Goal: Download file/media

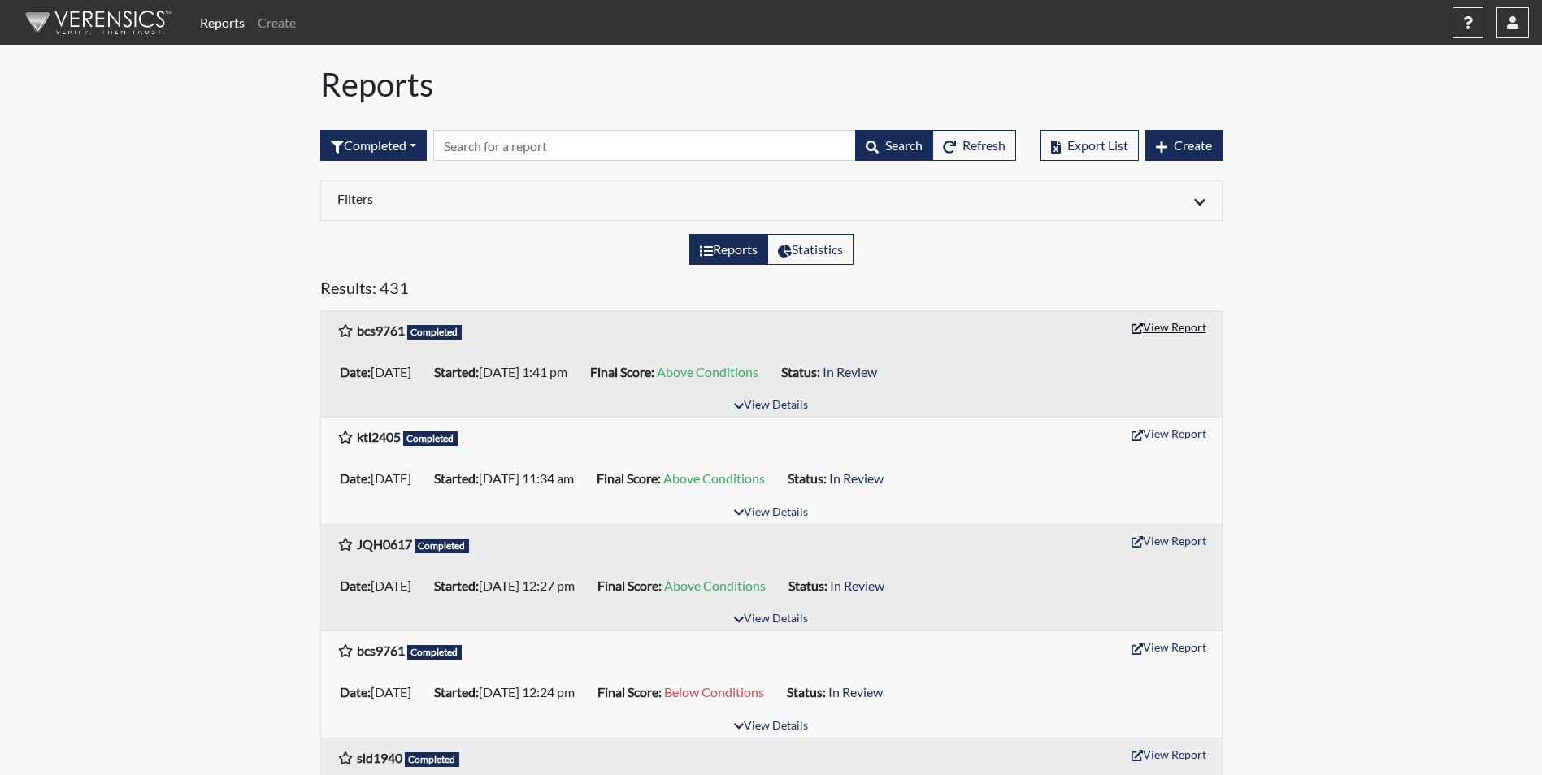
click at [1162, 331] on button "View Report" at bounding box center [1168, 327] width 89 height 25
click at [1165, 435] on button "View Report" at bounding box center [1168, 433] width 89 height 25
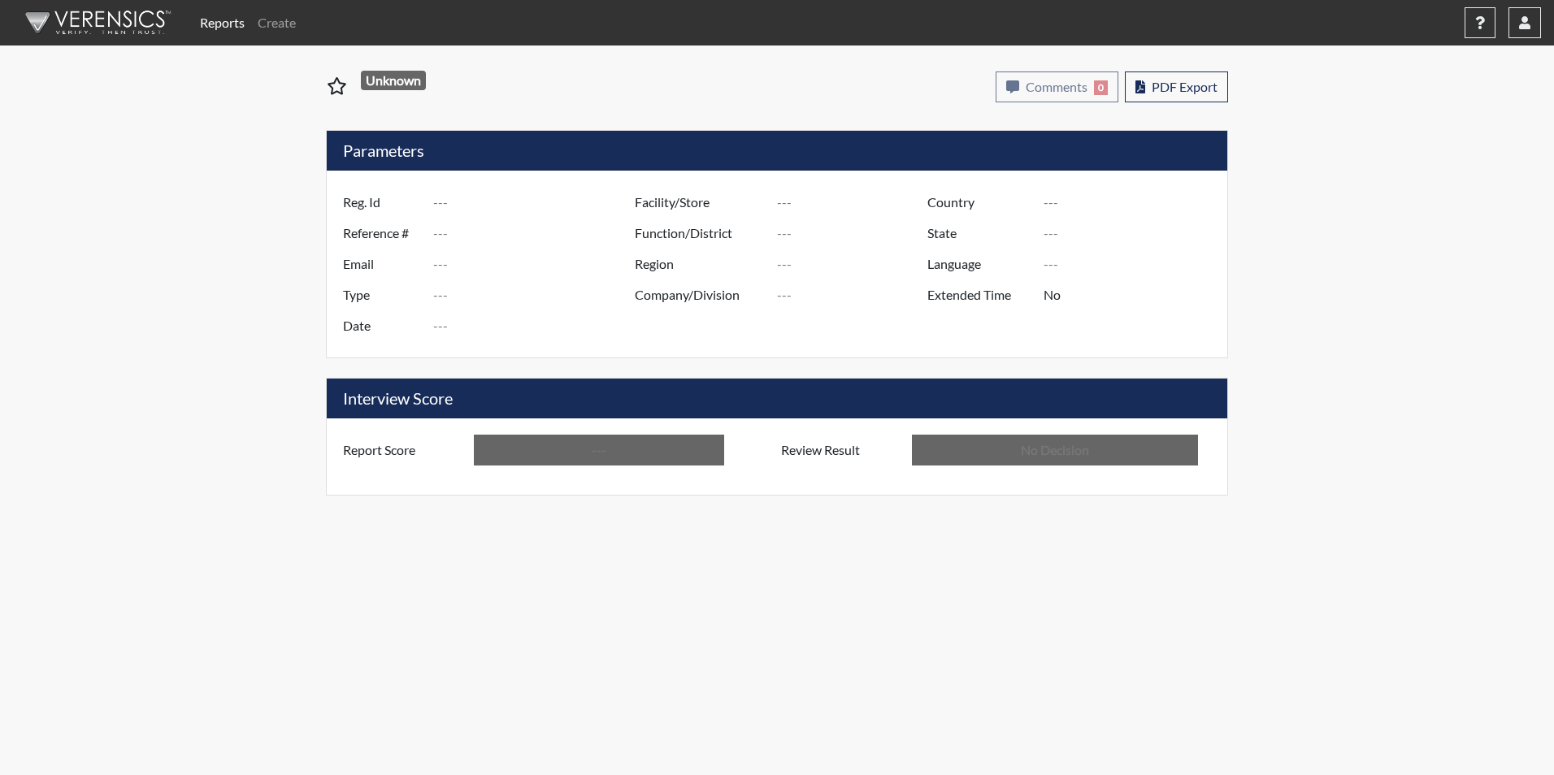
type input "bcs9761"
type input "51622"
type input "---"
type input "Corrections Pre-Employment"
type input "[DATE]"
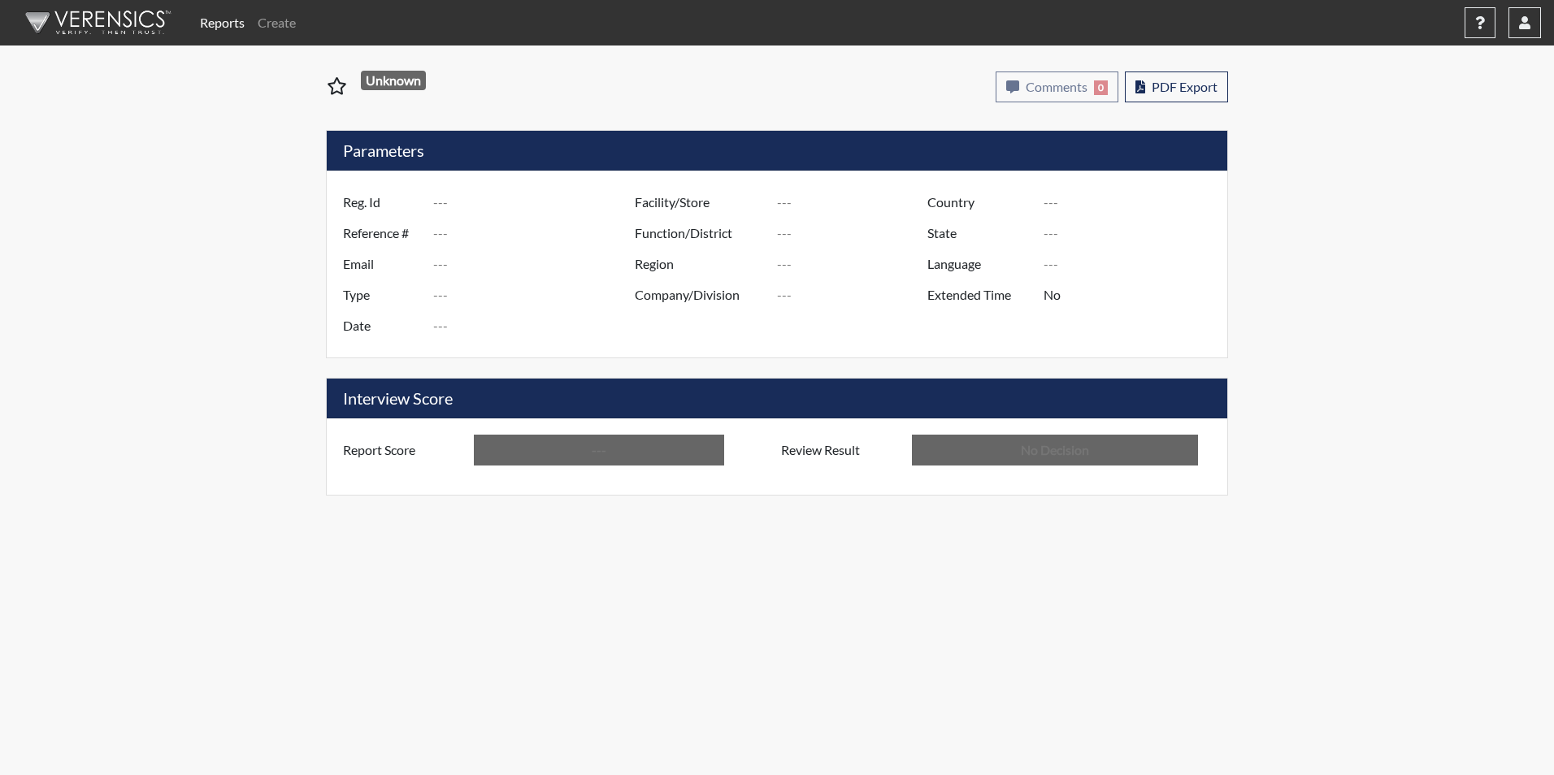
type input "Macon SP"
type input "[GEOGRAPHIC_DATA]"
type input "[US_STATE]"
type input "English"
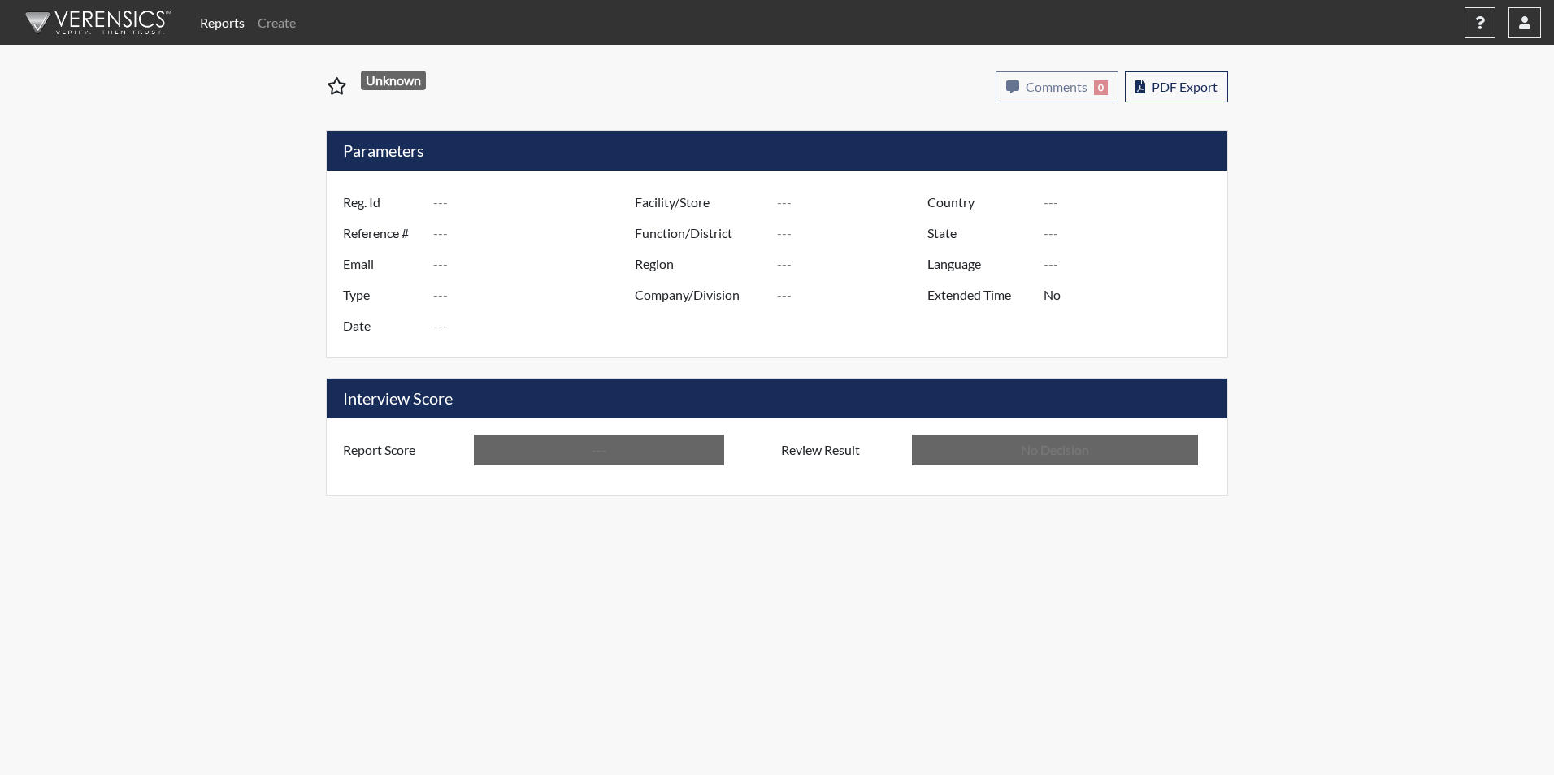
type input "Above Conditions"
type input "In Review"
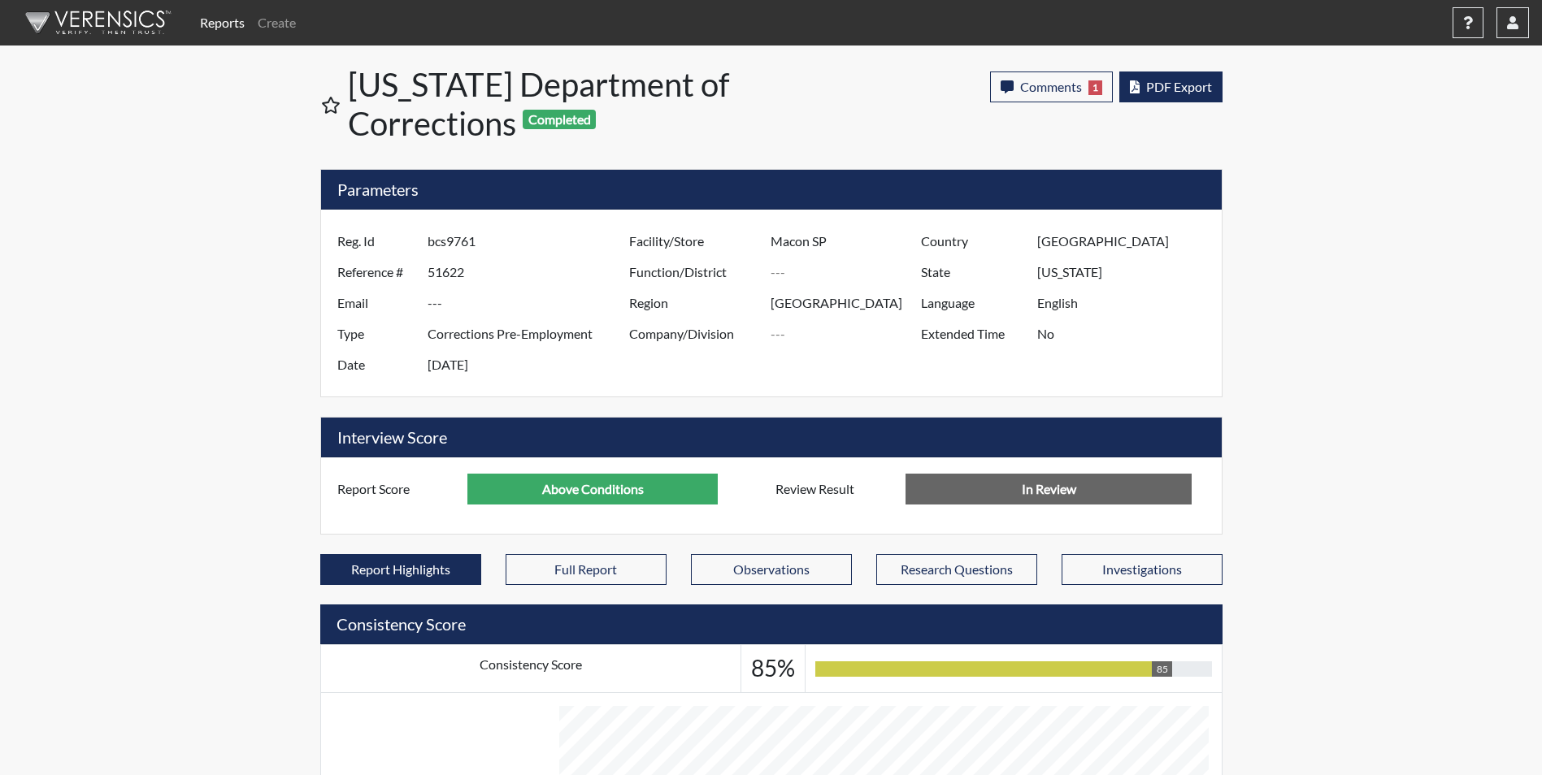
scroll to position [270, 675]
click at [1179, 86] on span "PDF Export" at bounding box center [1179, 86] width 66 height 15
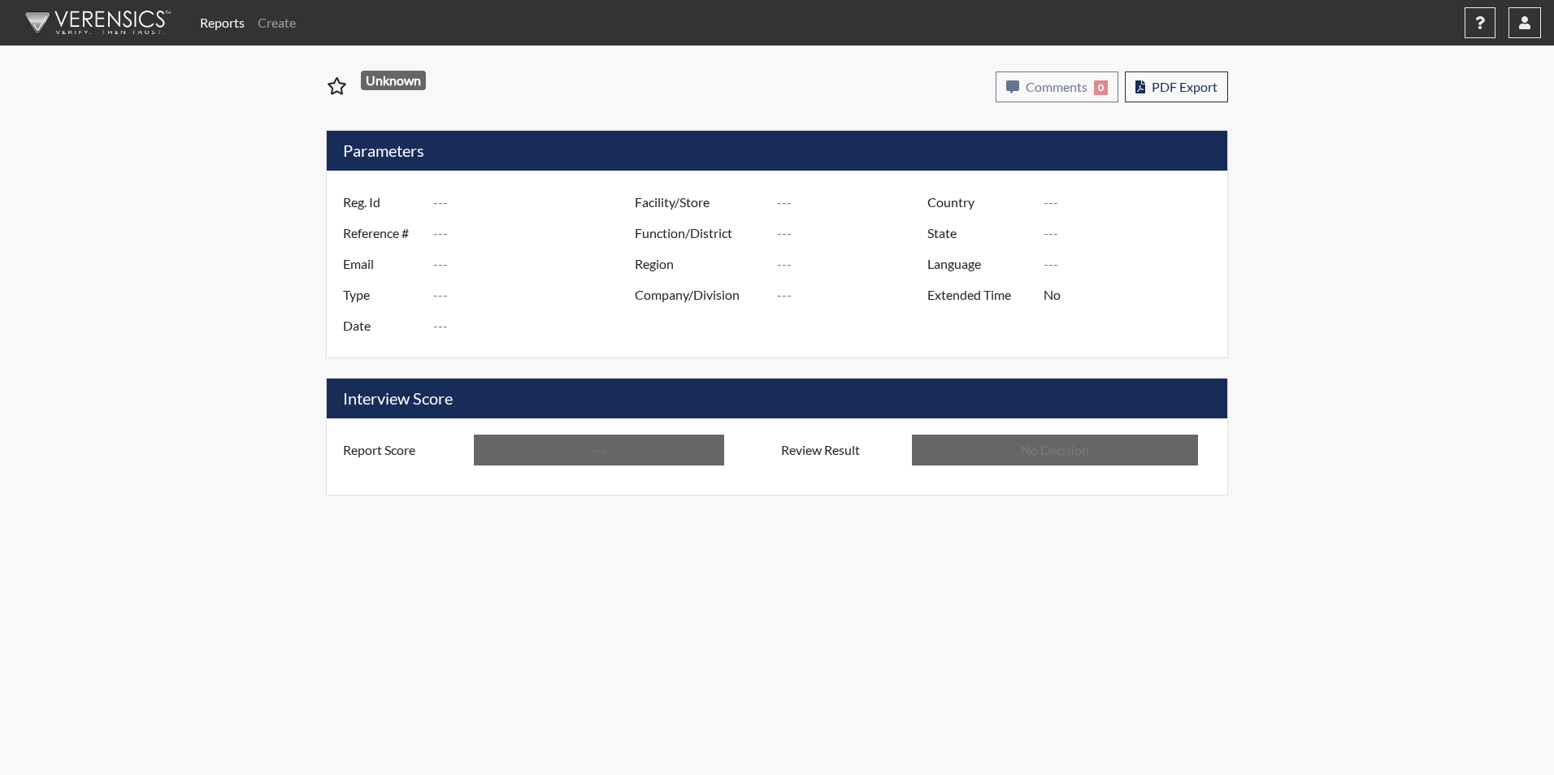
type input "ktl2405"
type input "51618"
type input "---"
type input "Corrections Pre-Employment"
type input "[DATE]"
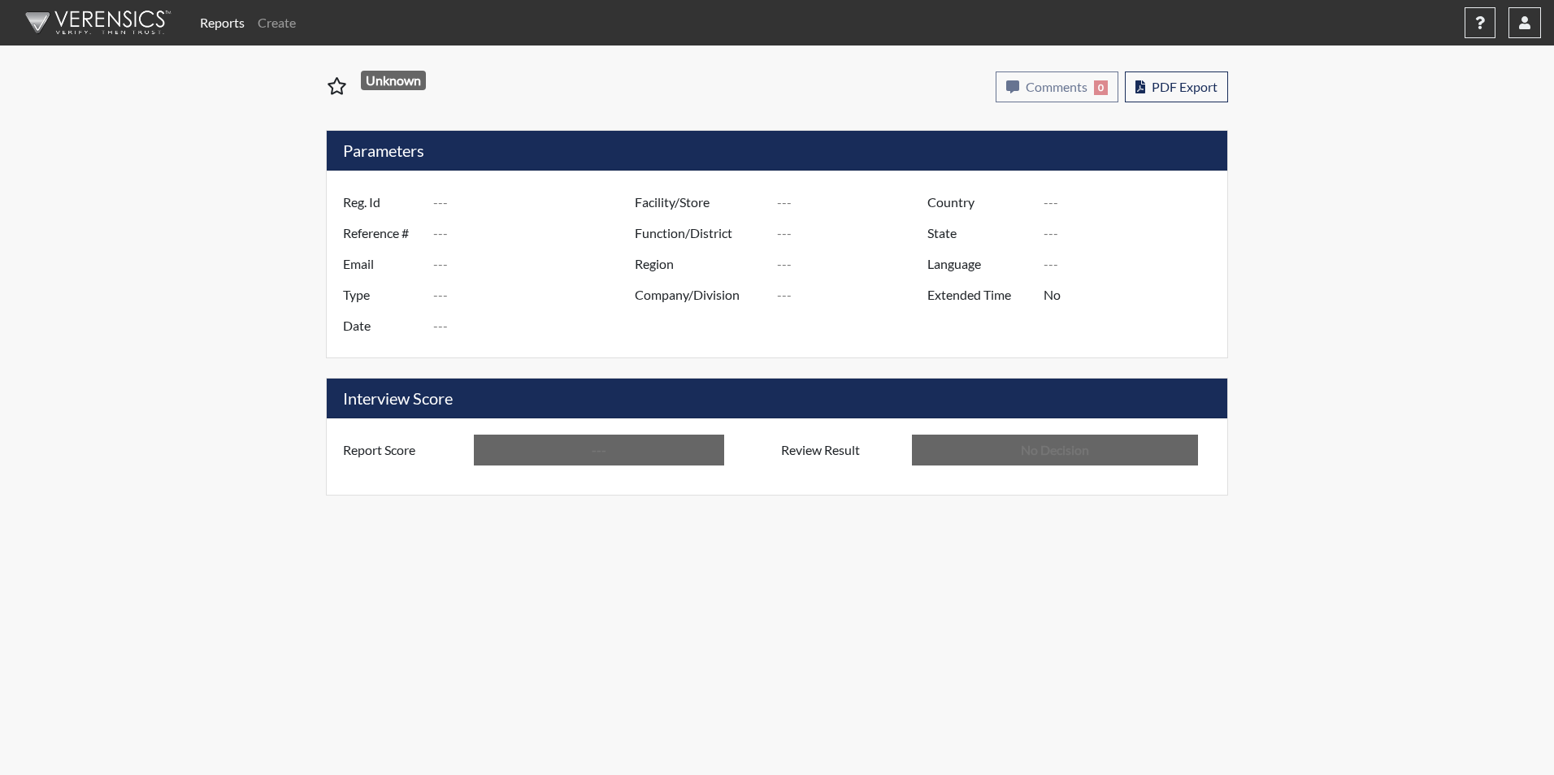
type input "Macon SP"
type input "[GEOGRAPHIC_DATA]"
type input "[US_STATE]"
type input "English"
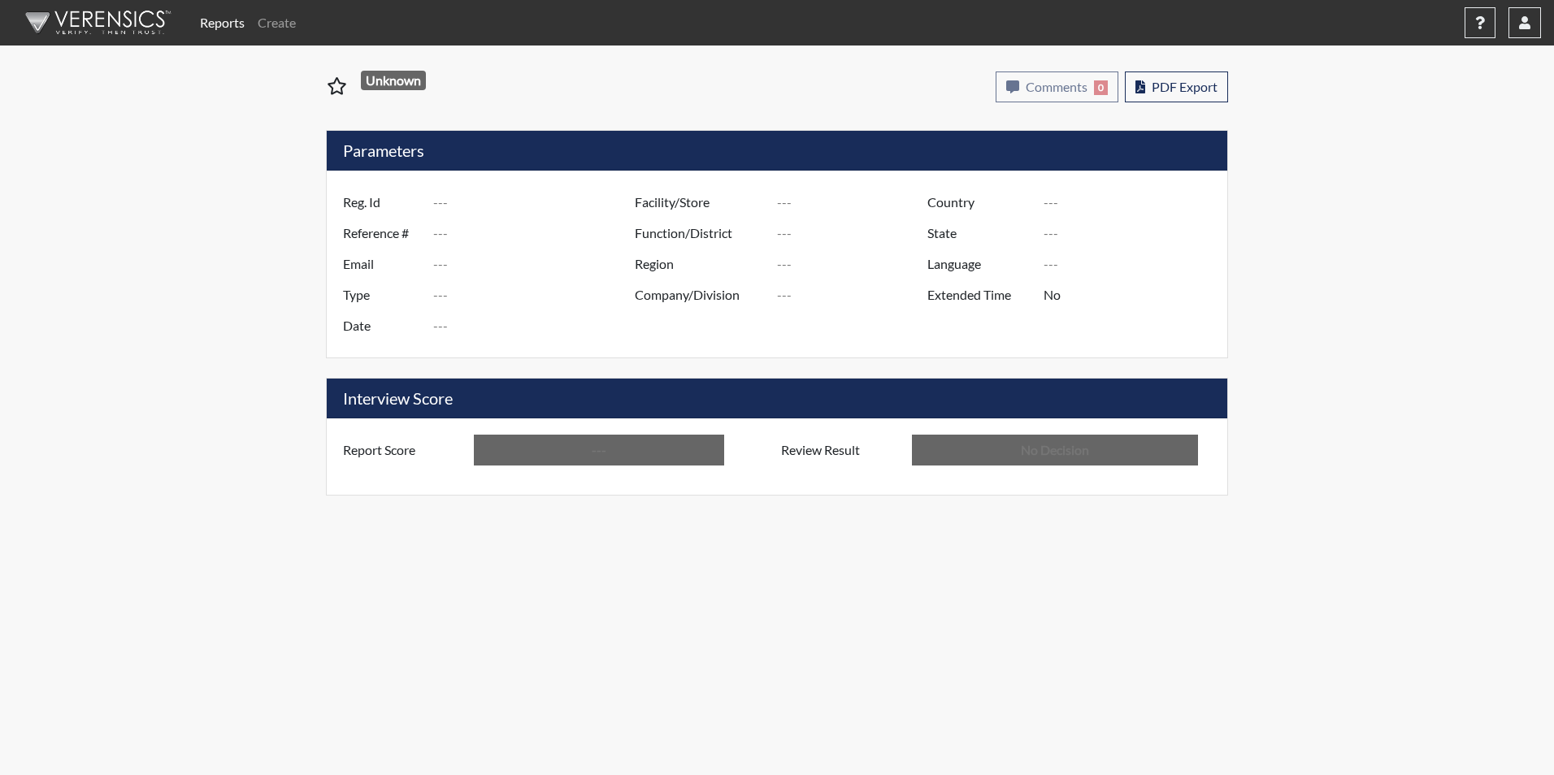
type input "Above Conditions"
type input "In Review"
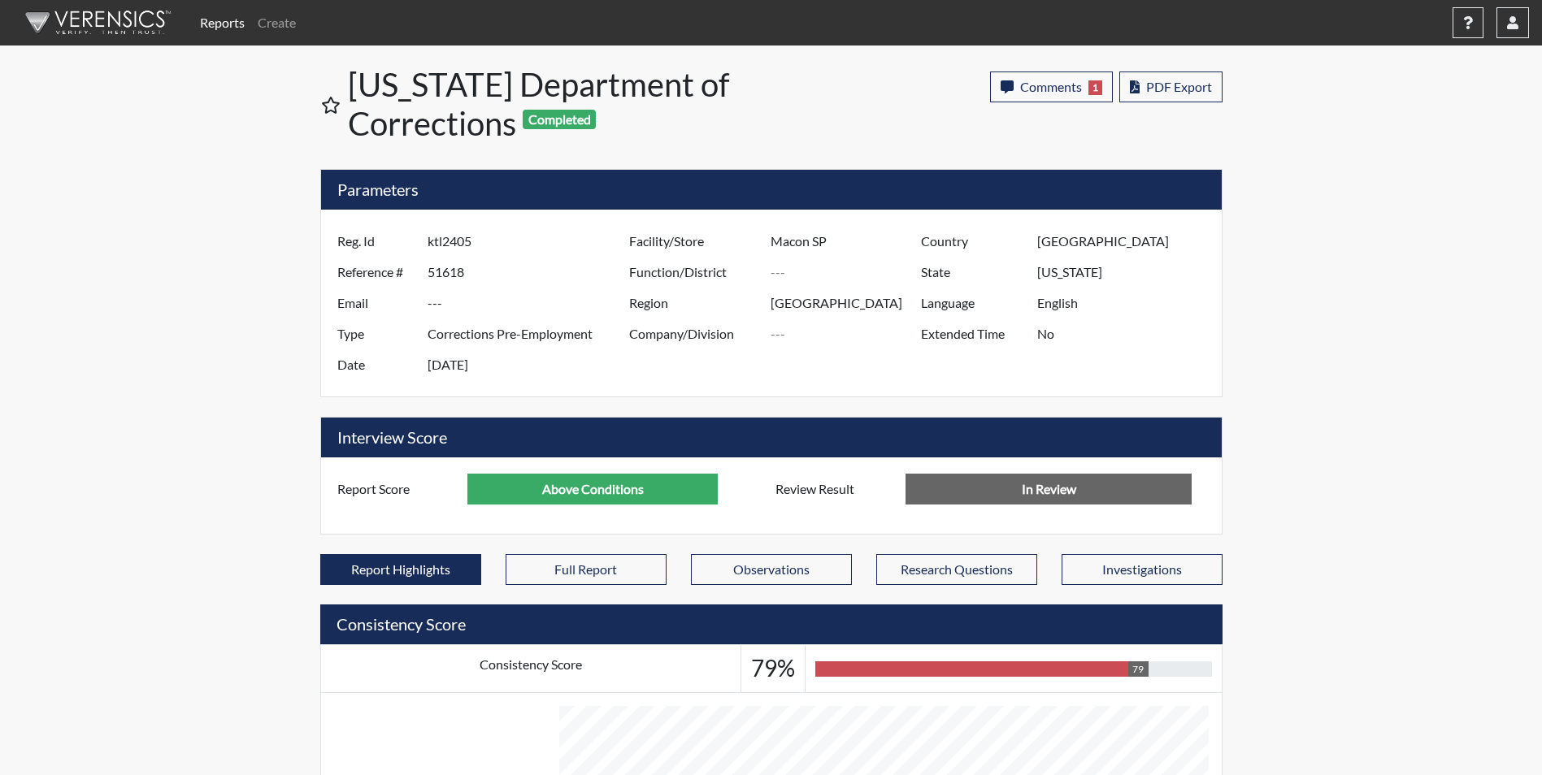
scroll to position [270, 675]
click at [1160, 92] on span "PDF Export" at bounding box center [1179, 86] width 66 height 15
